Goal: Complete application form

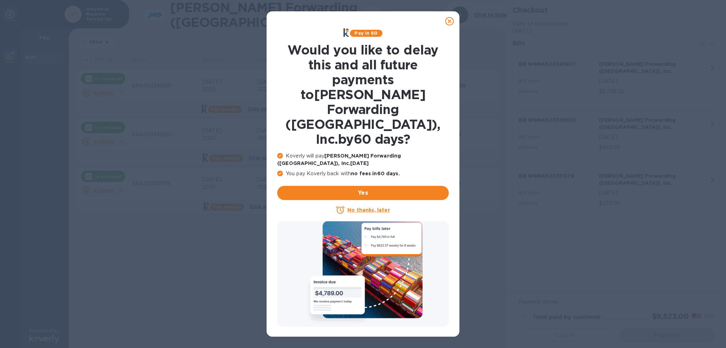
click at [454, 21] on div at bounding box center [449, 21] width 14 height 14
click at [451, 22] on icon at bounding box center [449, 21] width 9 height 9
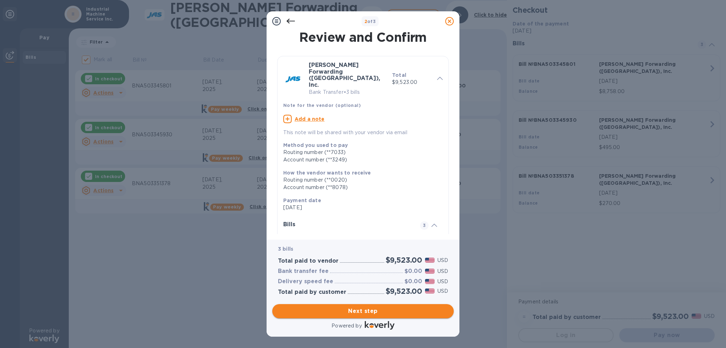
click at [407, 313] on span "Next step" at bounding box center [363, 311] width 170 height 9
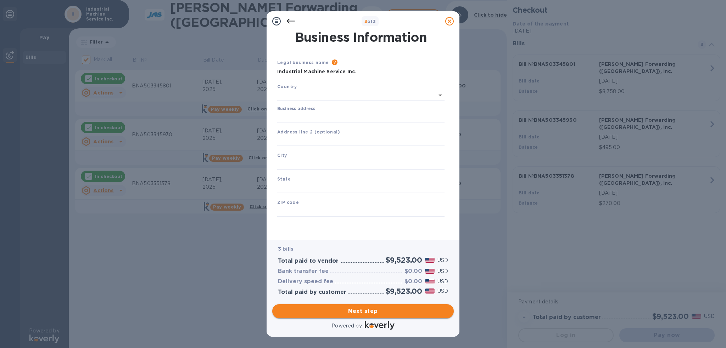
type input "[GEOGRAPHIC_DATA]"
click at [333, 117] on input "Business address" at bounding box center [360, 116] width 167 height 11
type input "[STREET_ADDRESS]"
type input "[GEOGRAPHIC_DATA]"
type input "TN"
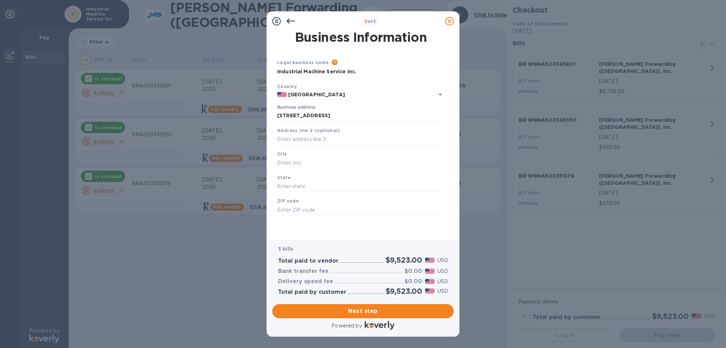
type input "37012"
click at [398, 313] on span "Next step" at bounding box center [363, 311] width 170 height 9
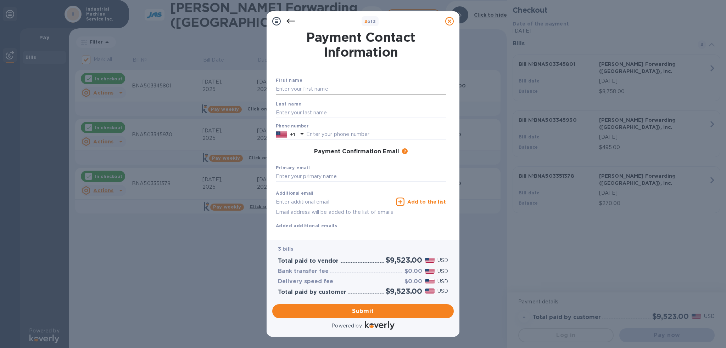
click at [338, 88] on input "text" at bounding box center [361, 89] width 170 height 11
type input "[PERSON_NAME]"
type input "6155292145"
click at [329, 111] on input "text" at bounding box center [361, 112] width 170 height 11
type input "[PERSON_NAME]"
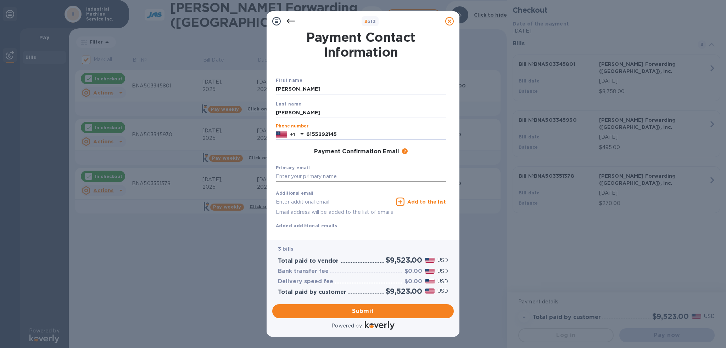
click at [355, 180] on input "text" at bounding box center [361, 177] width 170 height 11
type input "[EMAIL_ADDRESS][DOMAIN_NAME]"
click at [373, 313] on span "Submit" at bounding box center [363, 311] width 170 height 9
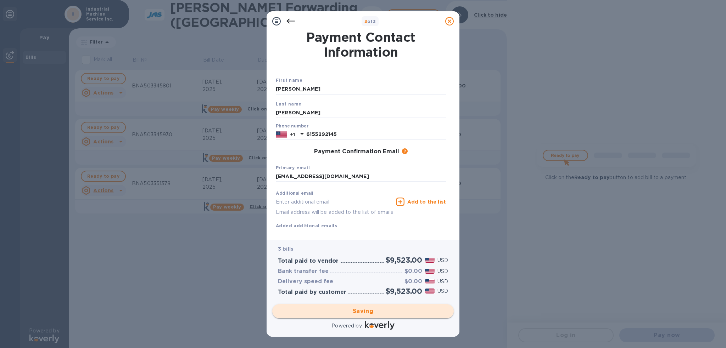
checkbox input "false"
